Goal: Information Seeking & Learning: Learn about a topic

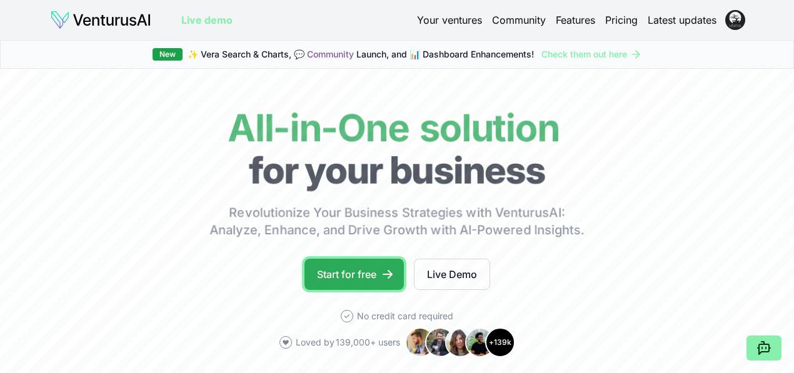
click at [379, 289] on link "Start for free" at bounding box center [353, 274] width 99 height 31
click at [355, 290] on link "Start for free" at bounding box center [353, 274] width 99 height 31
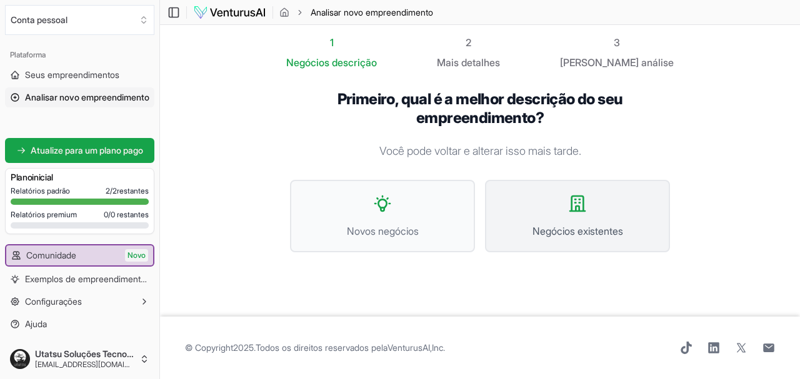
click at [571, 221] on button "Negócios existentes" at bounding box center [577, 216] width 185 height 73
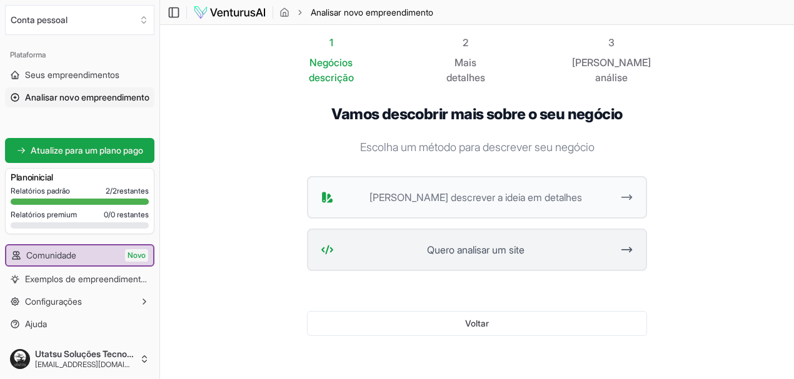
click at [541, 243] on span "Quero analisar um site" at bounding box center [476, 250] width 274 height 15
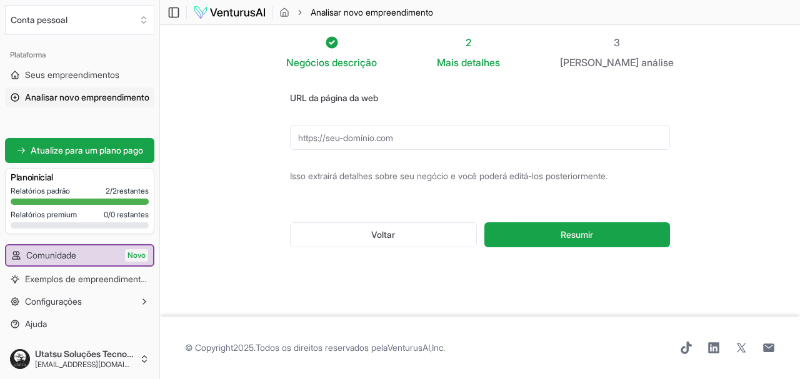
click at [335, 143] on input "URL da página da web" at bounding box center [480, 137] width 380 height 25
paste input "[URL][DOMAIN_NAME]"
drag, startPoint x: 665, startPoint y: 138, endPoint x: 416, endPoint y: 133, distance: 249.5
click at [416, 133] on input "[URL][DOMAIN_NAME]" at bounding box center [480, 137] width 380 height 25
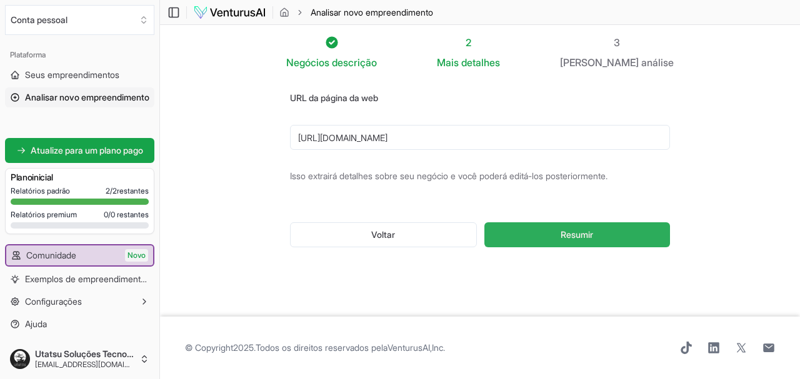
type input "[URL][DOMAIN_NAME]"
click at [570, 231] on font "Resumir" at bounding box center [577, 234] width 33 height 11
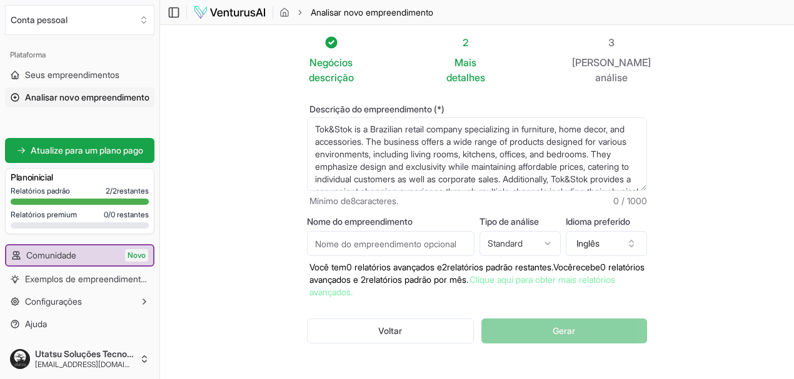
scroll to position [63, 0]
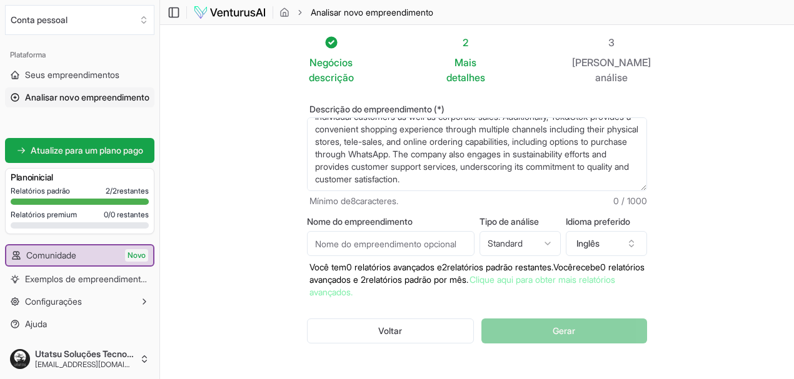
drag, startPoint x: 294, startPoint y: 111, endPoint x: 573, endPoint y: 150, distance: 281.5
click at [573, 150] on textarea "Tok&Stok is a Brazilian retail company specializing in furniture, home decor, a…" at bounding box center [477, 155] width 340 height 74
click at [357, 163] on textarea "Tok&Stok is a Brazilian retail company specializing in furniture, home decor, a…" at bounding box center [477, 155] width 340 height 74
click at [324, 231] on input "Nome do empreendimento" at bounding box center [391, 243] width 168 height 25
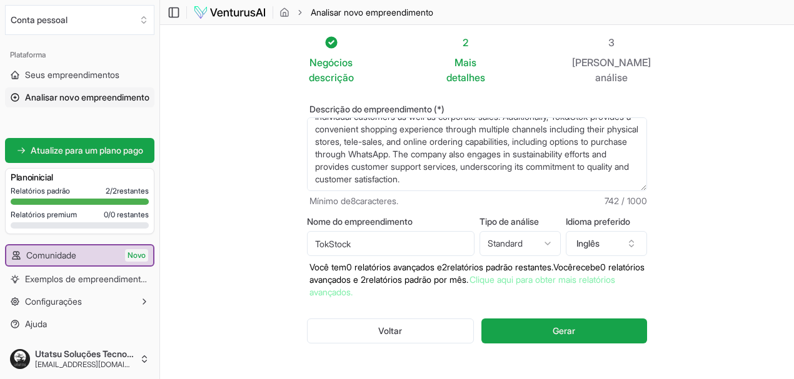
click at [326, 231] on input "TokStock" at bounding box center [391, 243] width 168 height 25
type input "TokStok"
click at [524, 228] on html "Valorizamos sua privacidade Utilizamos cookies para aprimorar sua experiência d…" at bounding box center [397, 189] width 794 height 379
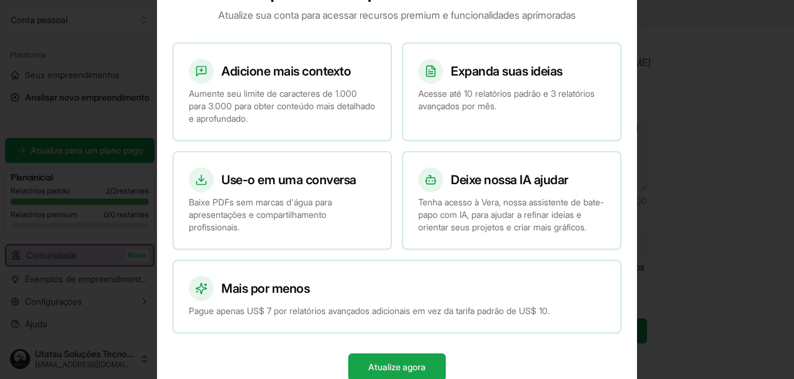
click at [625, 4] on div "Desbloqueie recursos premium Atualize sua conta para acessar recursos premium e…" at bounding box center [397, 190] width 480 height 444
click at [421, 368] on font "Atualize agora" at bounding box center [397, 367] width 58 height 11
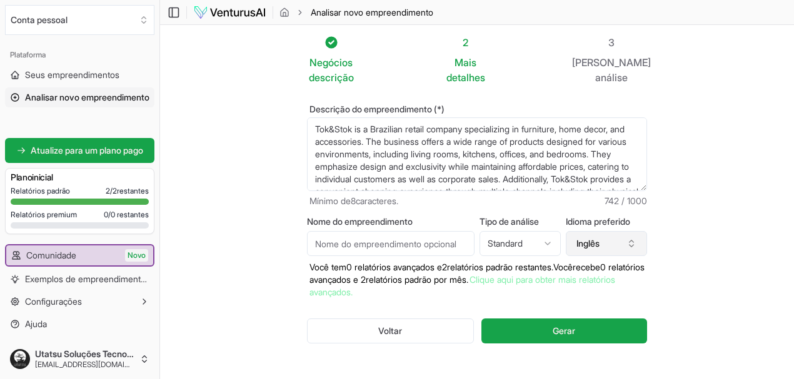
click at [599, 238] on font "Inglês" at bounding box center [587, 243] width 23 height 11
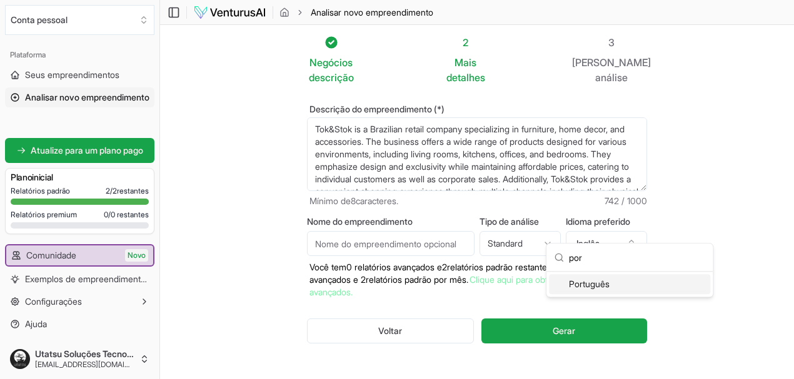
type input "por"
click at [596, 281] on font "Português" at bounding box center [589, 284] width 41 height 11
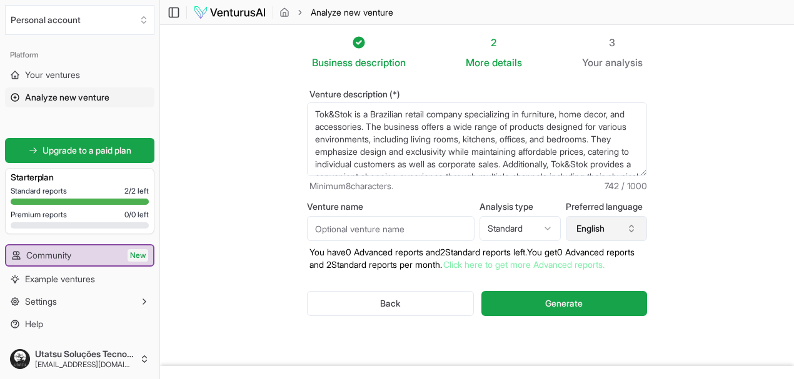
click at [624, 230] on button "English" at bounding box center [606, 228] width 81 height 25
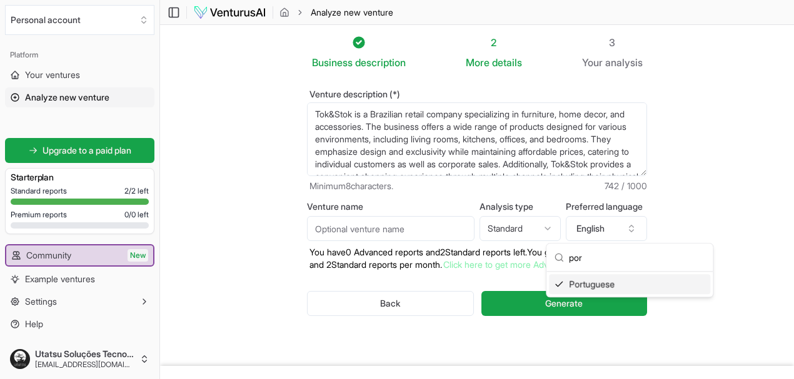
type input "por"
click at [590, 282] on div "Portuguese" at bounding box center [629, 284] width 161 height 20
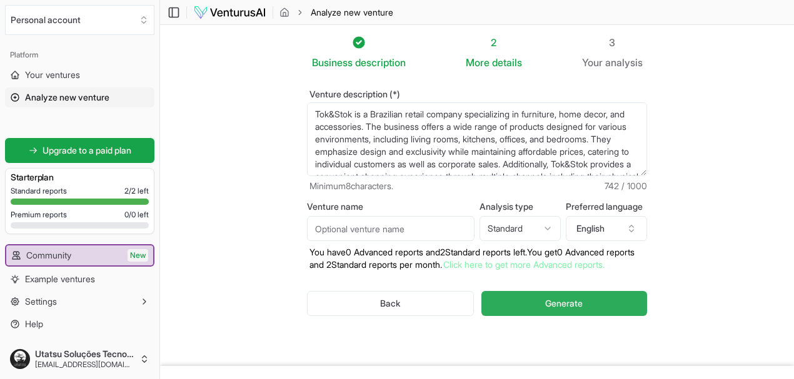
click at [583, 302] on span "Generate" at bounding box center [564, 304] width 38 height 13
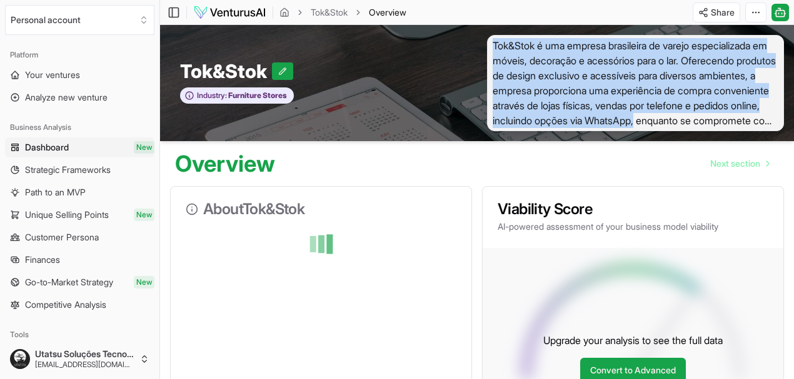
drag, startPoint x: 493, startPoint y: 45, endPoint x: 771, endPoint y: 121, distance: 288.4
click at [771, 121] on span "Tok&Stok é uma empresa brasileira de varejo especializada em móveis, decoração …" at bounding box center [635, 83] width 297 height 96
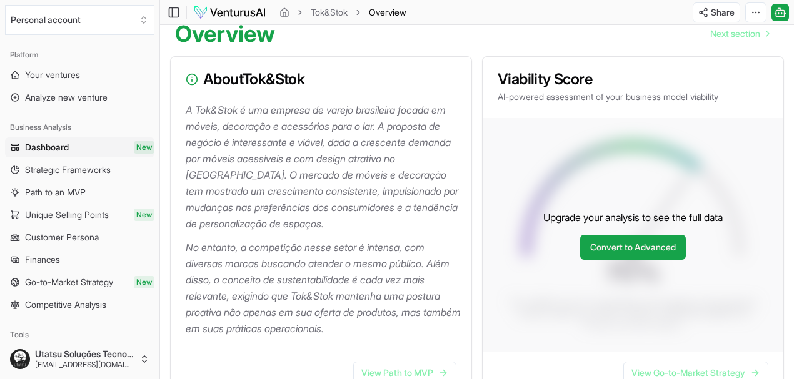
scroll to position [130, 0]
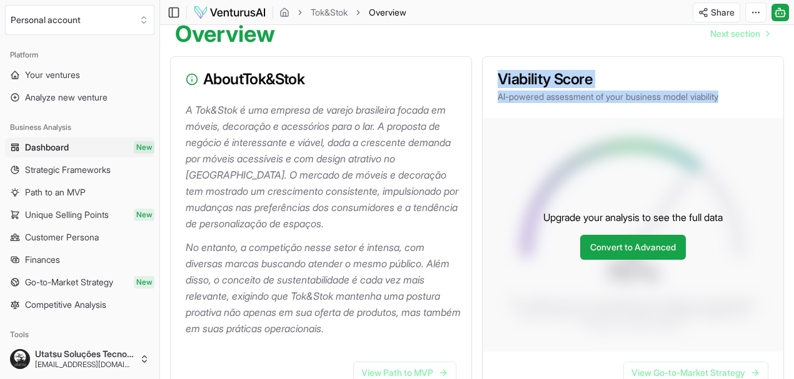
drag, startPoint x: 497, startPoint y: 85, endPoint x: 739, endPoint y: 101, distance: 242.5
click at [739, 101] on div "Viability Score AI-powered assessment of your business model viability" at bounding box center [633, 87] width 301 height 61
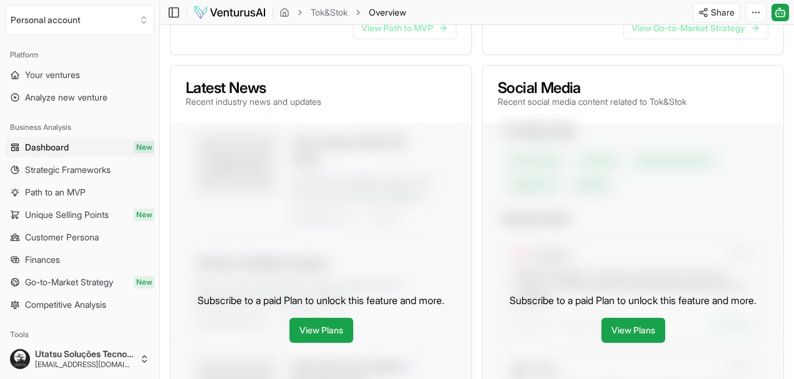
scroll to position [476, 0]
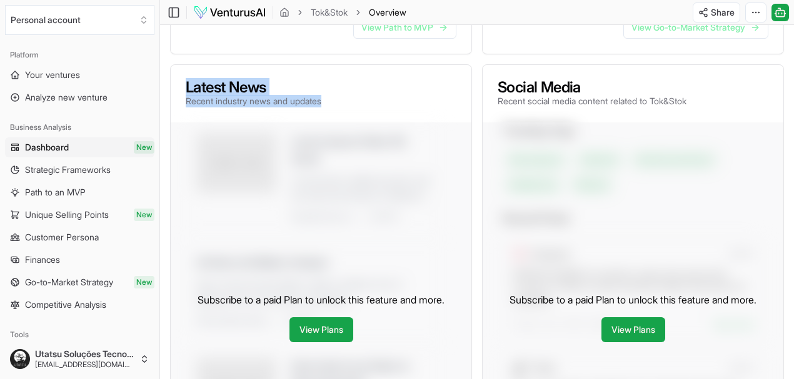
drag, startPoint x: 185, startPoint y: 95, endPoint x: 343, endPoint y: 106, distance: 157.9
click at [343, 106] on div "Latest News Recent industry news and updates" at bounding box center [321, 94] width 271 height 28
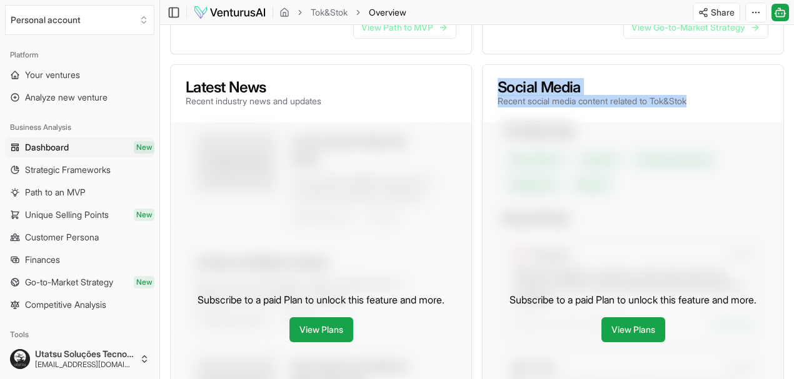
drag, startPoint x: 496, startPoint y: 89, endPoint x: 706, endPoint y: 104, distance: 209.9
click at [706, 104] on div "Social Media Recent social media content related to Tok&Stok" at bounding box center [633, 94] width 301 height 58
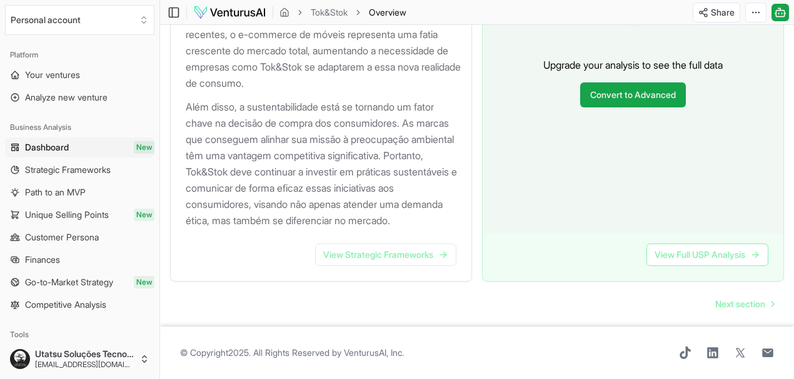
scroll to position [1430, 0]
click at [99, 168] on span "Strategic Frameworks" at bounding box center [68, 170] width 86 height 13
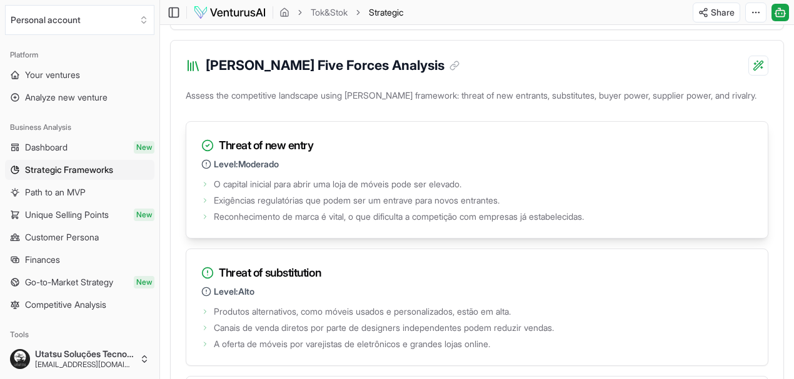
scroll to position [1662, 0]
drag, startPoint x: 241, startPoint y: 101, endPoint x: 284, endPoint y: 100, distance: 43.1
click at [284, 158] on p "Level: Moderado" at bounding box center [476, 164] width 551 height 13
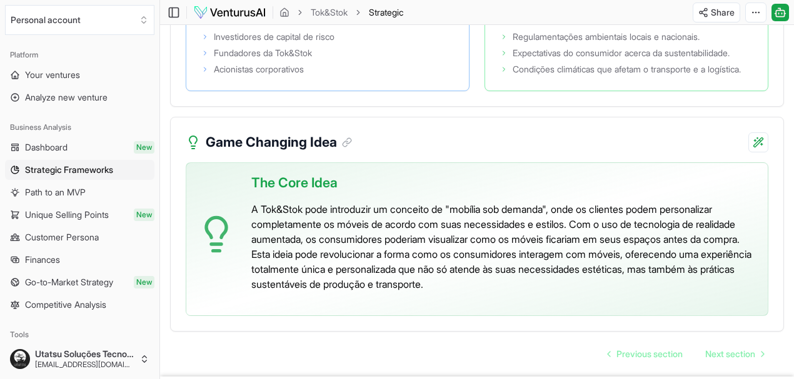
scroll to position [2773, 0]
click at [69, 235] on span "Customer Persona" at bounding box center [62, 237] width 74 height 13
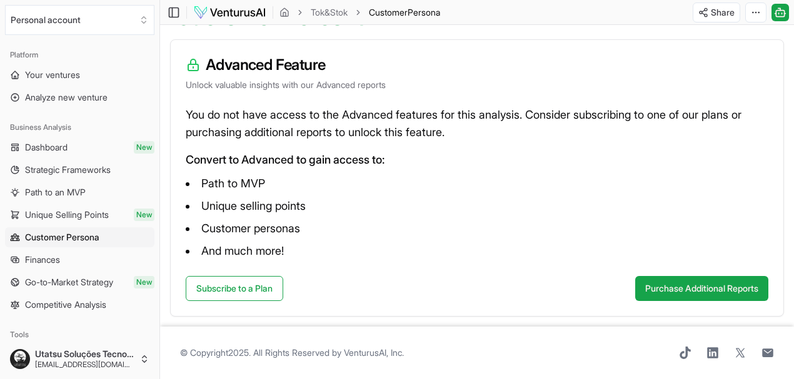
scroll to position [158, 0]
click at [65, 193] on span "Path to an MVP" at bounding box center [55, 192] width 61 height 13
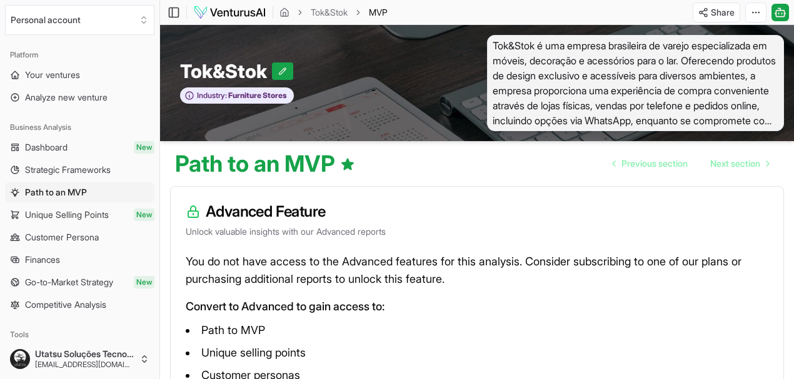
click at [81, 168] on span "Strategic Frameworks" at bounding box center [68, 170] width 86 height 13
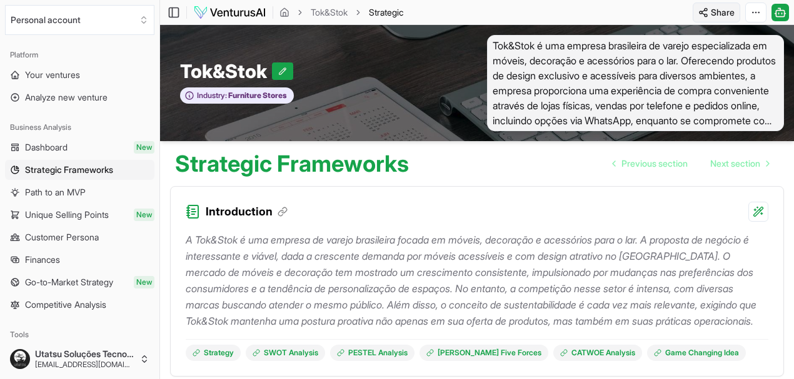
click at [705, 15] on html "We value your privacy We use cookies to enhance your browsing experience, serve…" at bounding box center [397, 189] width 794 height 379
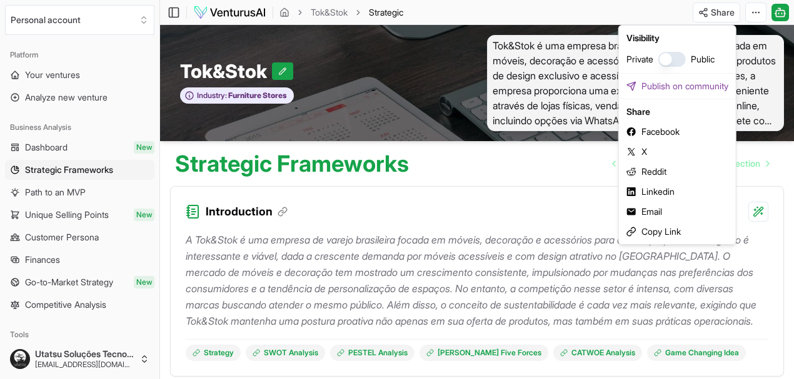
click at [668, 63] on button "button" at bounding box center [672, 59] width 28 height 15
click at [671, 235] on div "Copy Link" at bounding box center [677, 232] width 112 height 20
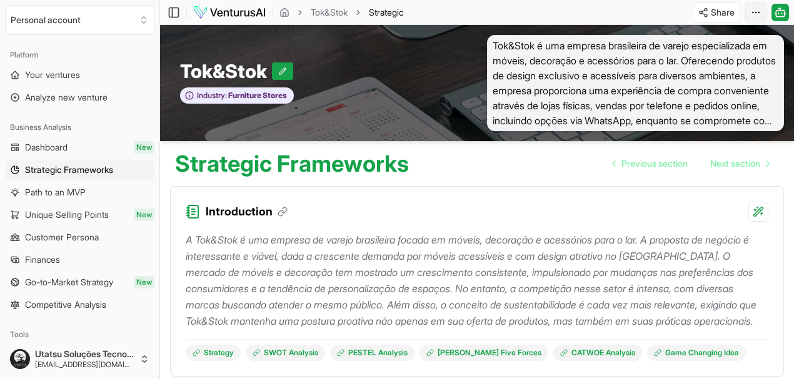
click at [758, 16] on html "We value your privacy We use cookies to enhance your browsing experience, serve…" at bounding box center [397, 189] width 794 height 379
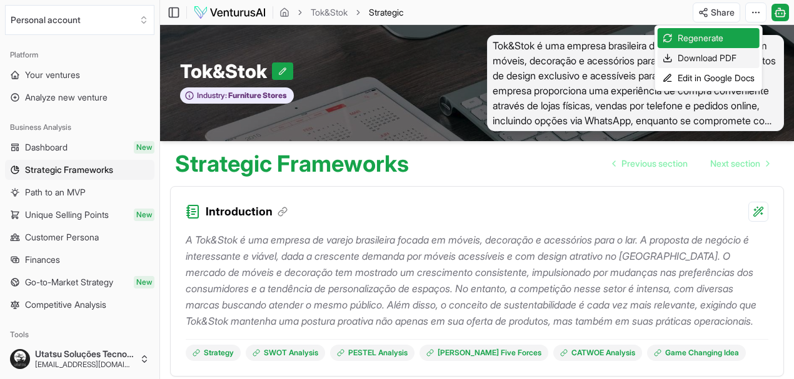
click at [725, 54] on div "Download PDF" at bounding box center [709, 58] width 102 height 20
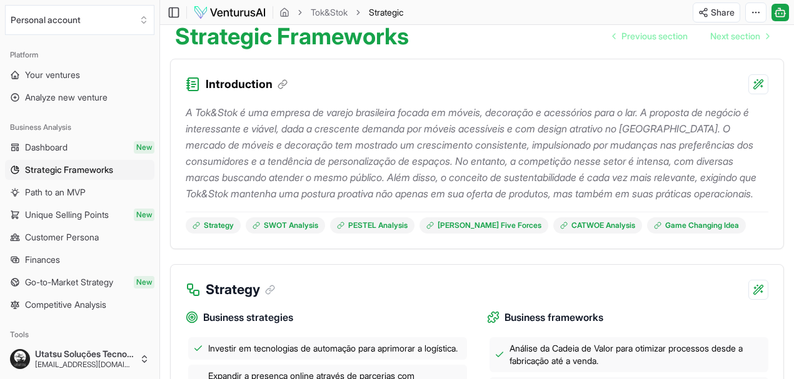
scroll to position [138, 0]
